Goal: Transaction & Acquisition: Purchase product/service

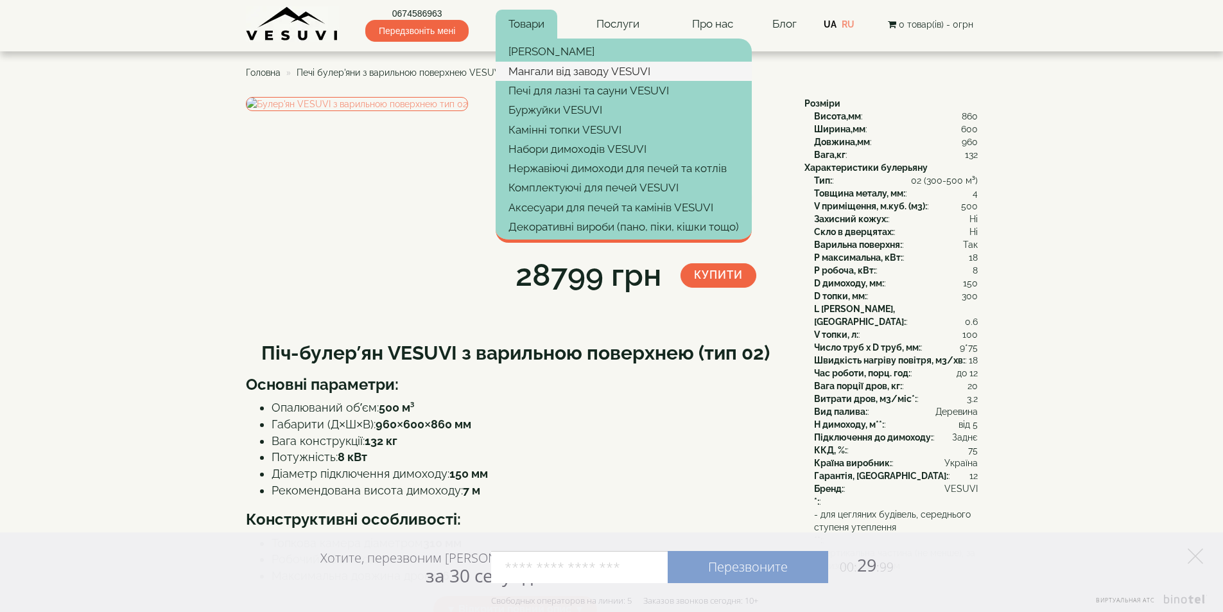
click at [557, 73] on link "Мангали від заводу VESUVI" at bounding box center [624, 71] width 256 height 19
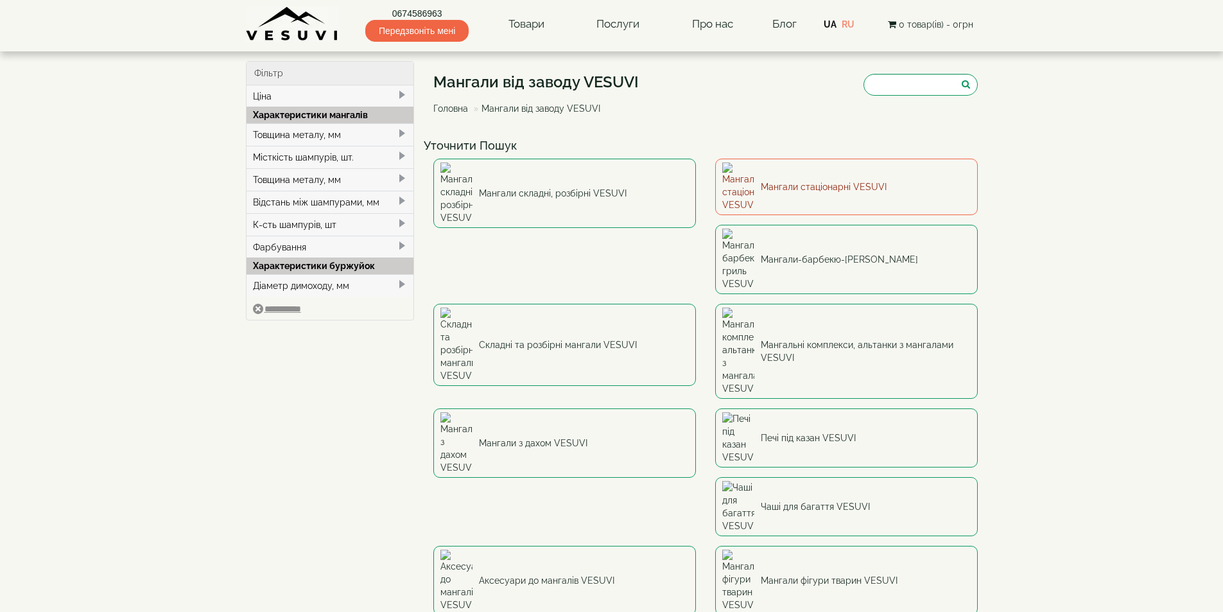
click at [866, 178] on link "Мангали стаціонарні VESUVI" at bounding box center [846, 187] width 263 height 57
